Goal: Task Accomplishment & Management: Manage account settings

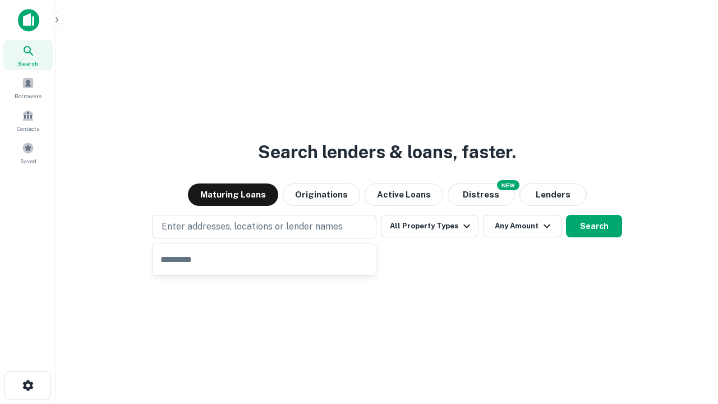
type input "**********"
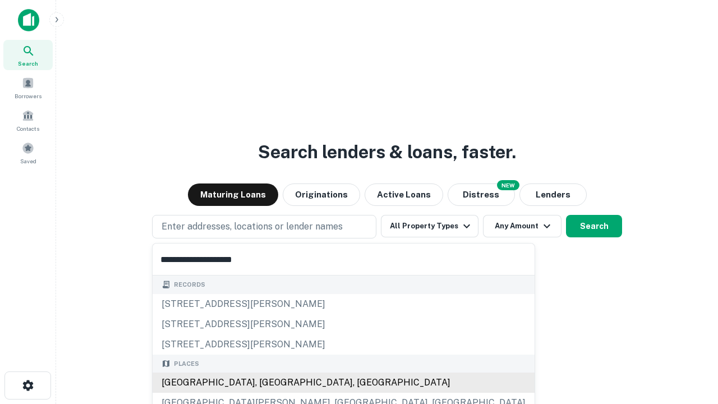
click at [268, 382] on div "[GEOGRAPHIC_DATA], [GEOGRAPHIC_DATA], [GEOGRAPHIC_DATA]" at bounding box center [343, 382] width 382 height 20
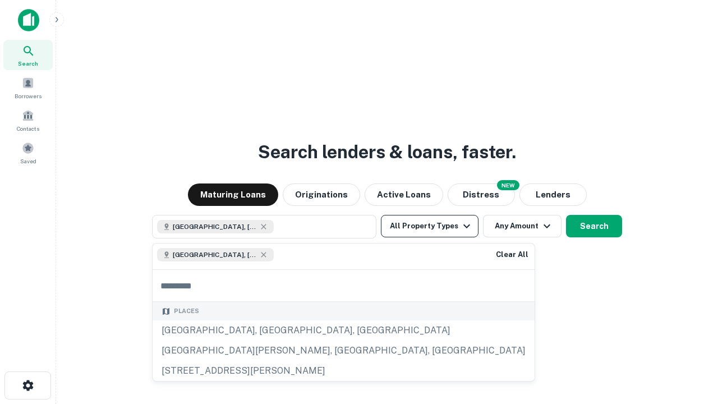
click at [429, 226] on button "All Property Types" at bounding box center [430, 226] width 98 height 22
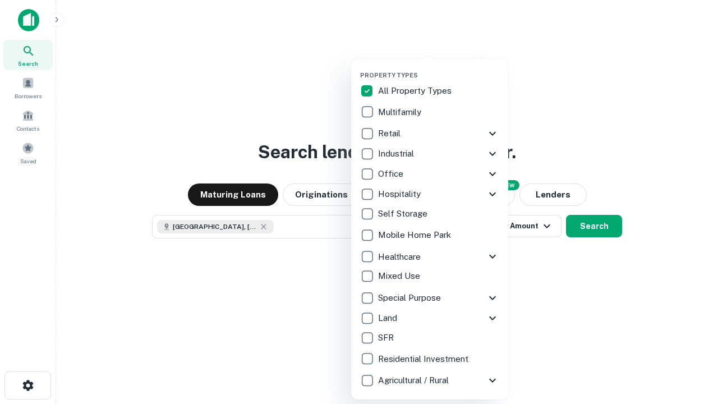
click at [438, 68] on button "button" at bounding box center [438, 68] width 157 height 1
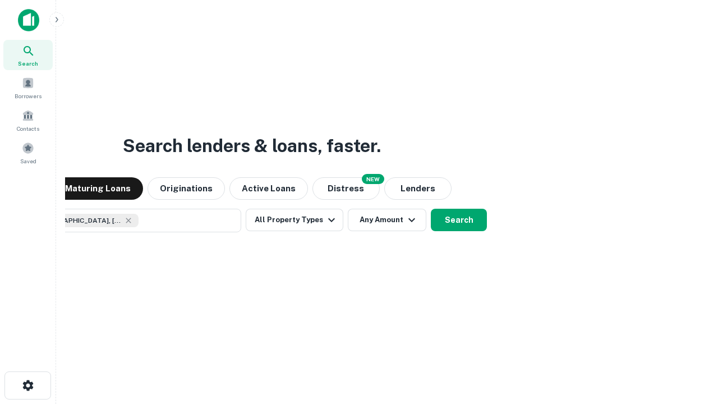
scroll to position [18, 0]
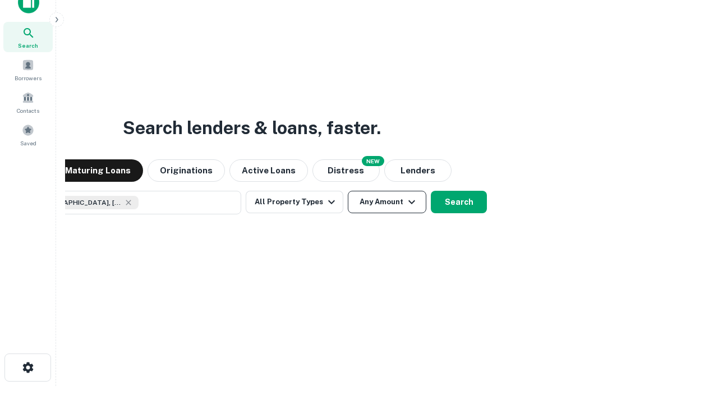
click at [348, 191] on button "Any Amount" at bounding box center [387, 202] width 78 height 22
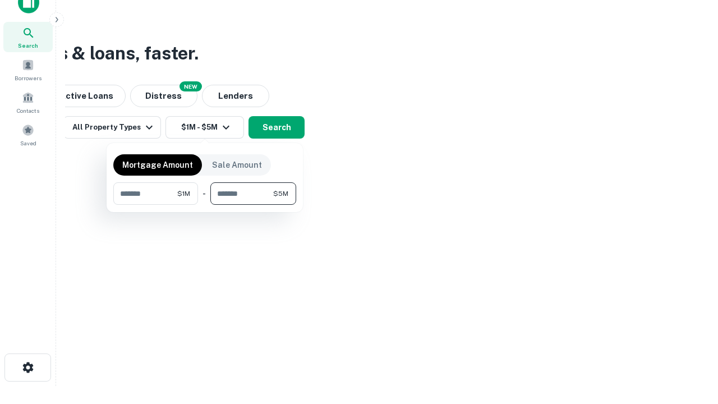
type input "*******"
click at [205, 205] on button "button" at bounding box center [204, 205] width 183 height 1
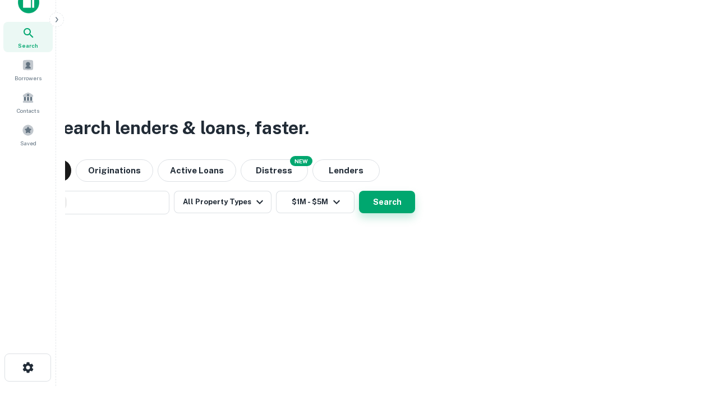
click at [359, 191] on button "Search" at bounding box center [387, 202] width 56 height 22
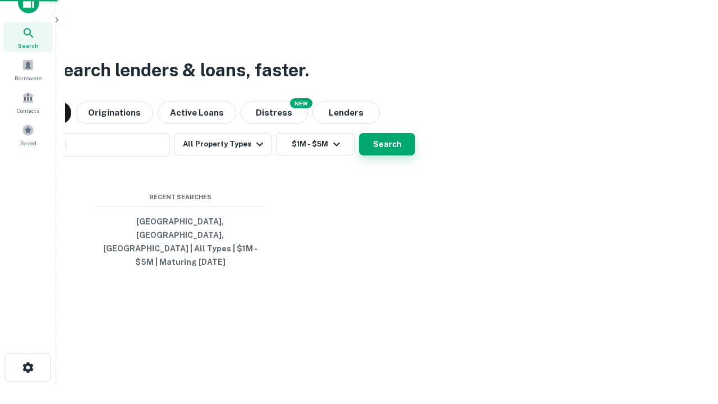
scroll to position [36, 317]
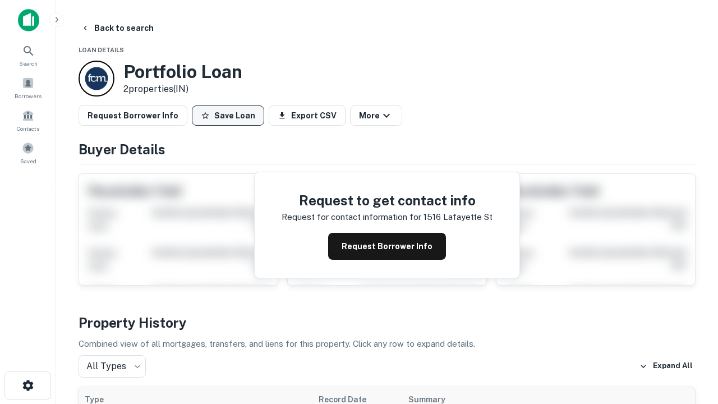
click at [228, 115] on button "Save Loan" at bounding box center [228, 115] width 72 height 20
click at [230, 115] on button "Loan Saved" at bounding box center [230, 115] width 77 height 20
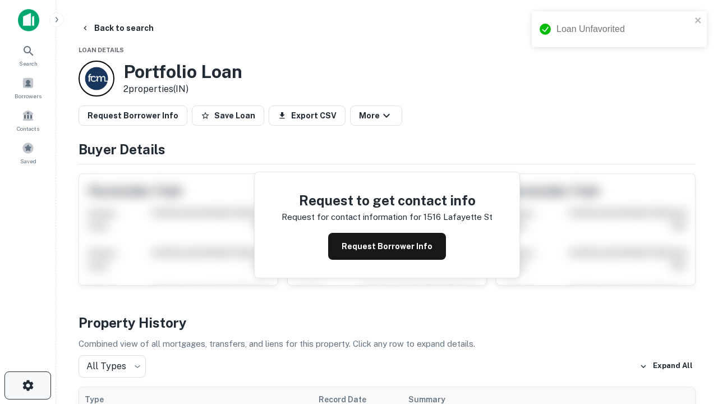
click at [27, 385] on icon "button" at bounding box center [27, 384] width 13 height 13
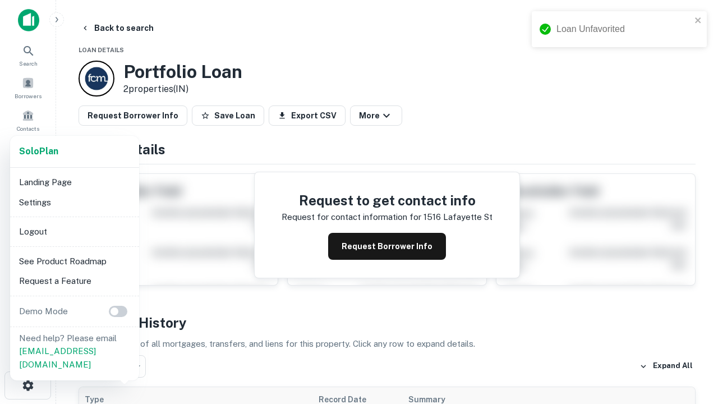
click at [74, 231] on li "Logout" at bounding box center [75, 231] width 120 height 20
